Goal: Transaction & Acquisition: Purchase product/service

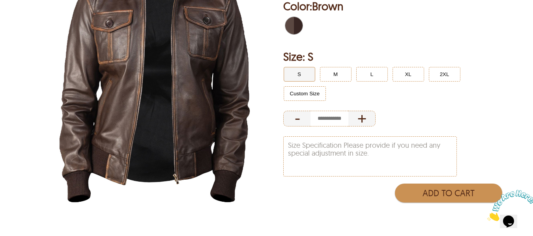
scroll to position [158, 0]
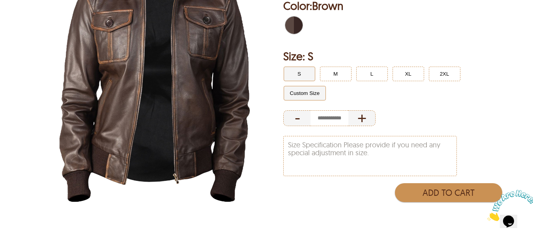
click at [318, 89] on button "Custom Size" at bounding box center [305, 93] width 43 height 15
click at [302, 67] on button "S" at bounding box center [300, 74] width 32 height 15
click at [343, 67] on button "M" at bounding box center [336, 74] width 32 height 15
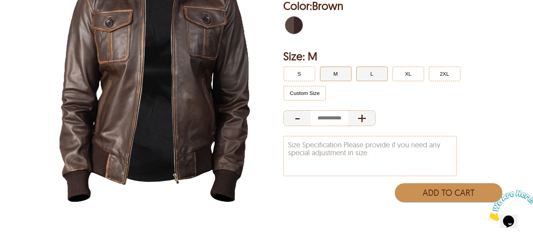
click at [360, 67] on button "L" at bounding box center [372, 74] width 32 height 15
click at [341, 67] on button "M" at bounding box center [336, 74] width 32 height 15
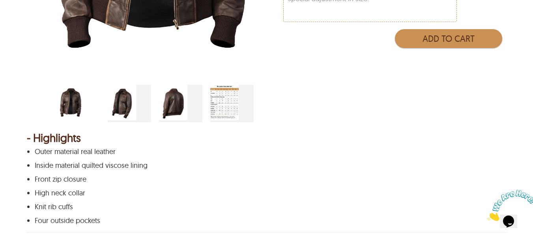
scroll to position [315, 0]
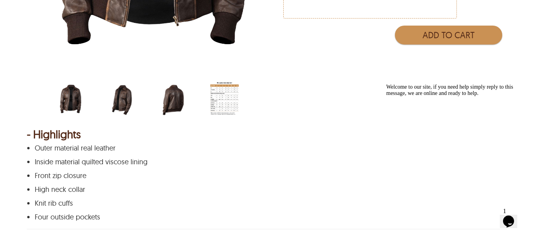
click at [122, 105] on img "four-pockets-brown-bomber-jacket-side.jpg" at bounding box center [122, 98] width 28 height 35
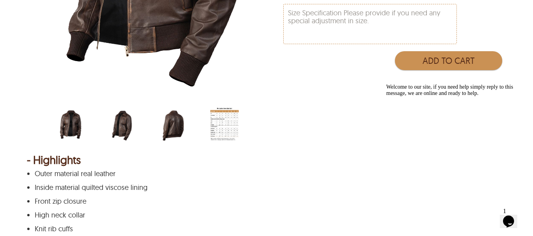
scroll to position [237, 0]
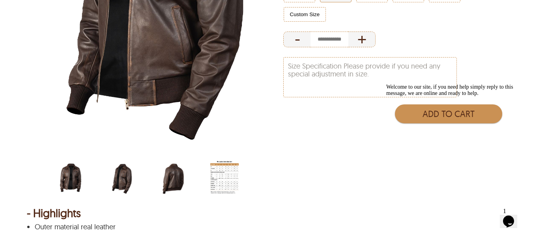
click at [181, 168] on img "four-pockets-brown-bomber-jacket-back.jpg" at bounding box center [173, 177] width 28 height 35
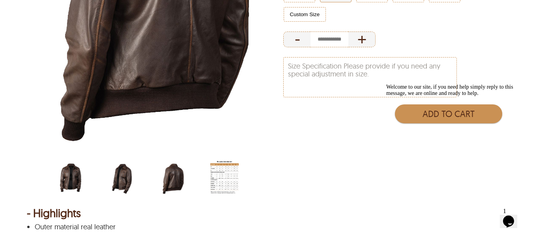
click at [230, 170] on img "men-leather-jacket-size-chart-min.jpg" at bounding box center [224, 177] width 28 height 35
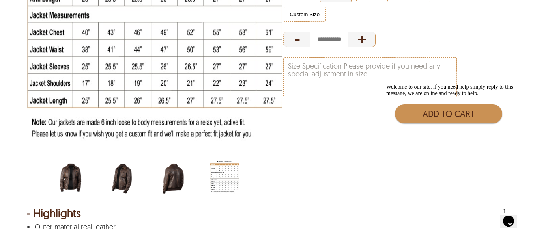
click at [82, 162] on img "four-pockets-brown-bomber-jacket.jpg" at bounding box center [70, 177] width 28 height 35
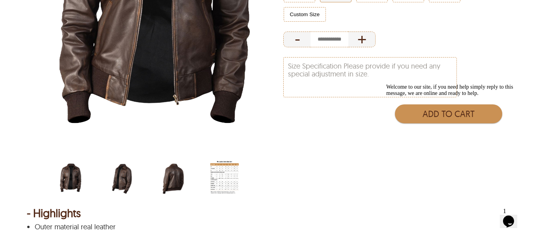
click at [231, 174] on img "men-leather-jacket-size-chart-min.jpg" at bounding box center [224, 177] width 28 height 35
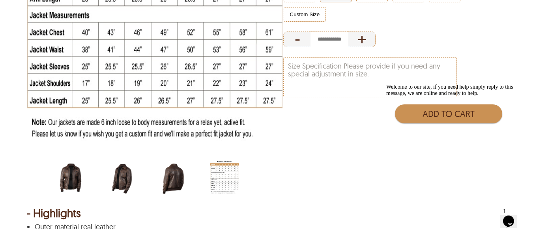
click at [125, 176] on img "four-pockets-brown-bomber-jacket-side.jpg" at bounding box center [122, 177] width 28 height 35
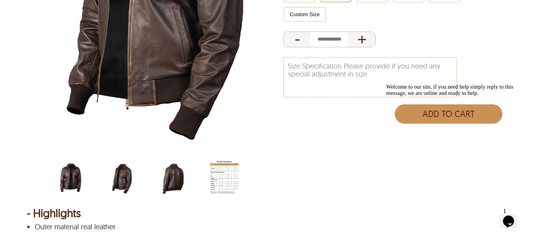
click at [168, 171] on img "four-pockets-brown-bomber-jacket-back.jpg" at bounding box center [173, 177] width 28 height 35
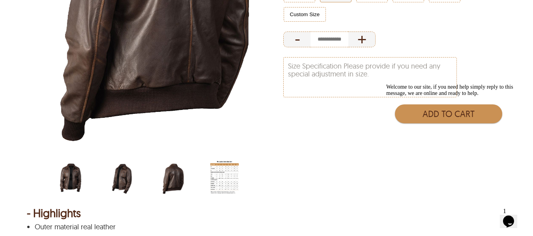
click at [142, 170] on div "four-pockets-brown-bomber-jacket-side.jpg" at bounding box center [129, 178] width 43 height 37
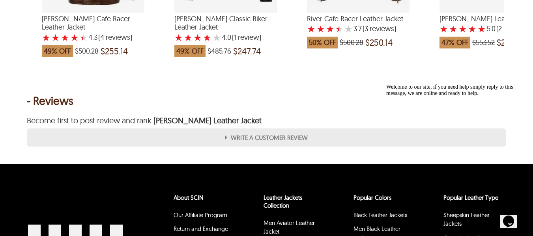
scroll to position [946, 0]
